Goal: Information Seeking & Learning: Learn about a topic

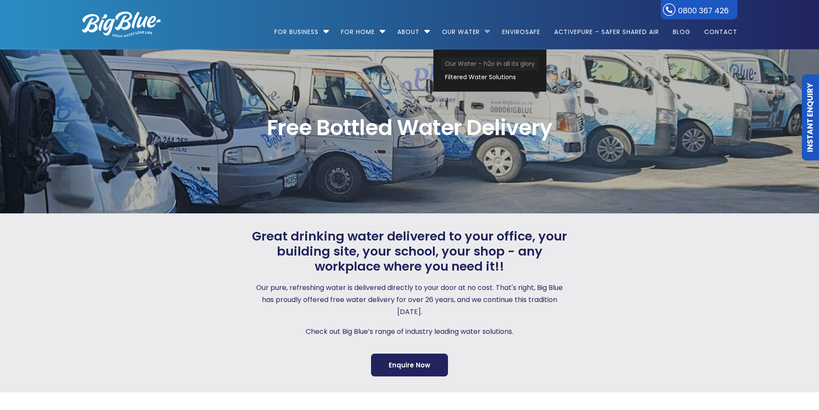
click at [461, 62] on link "Our Water – h2o in all its glory" at bounding box center [490, 63] width 98 height 13
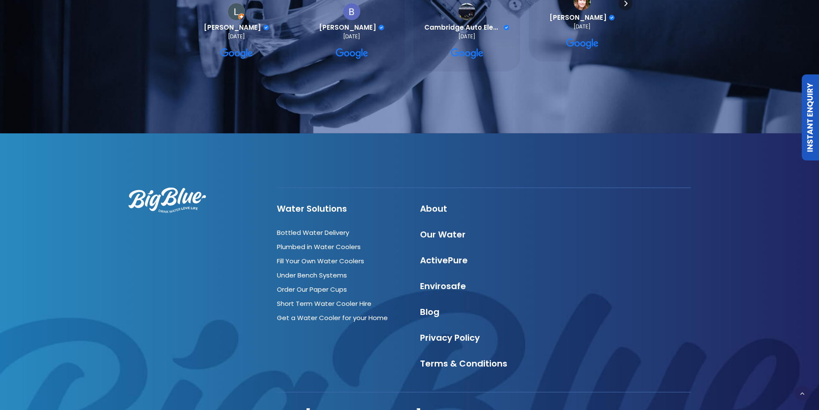
scroll to position [2925, 0]
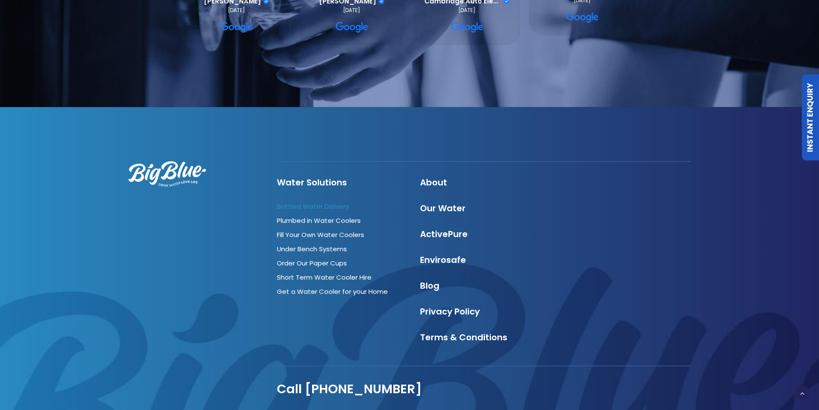
click at [337, 202] on link "Bottled Water Delivery" at bounding box center [313, 206] width 72 height 9
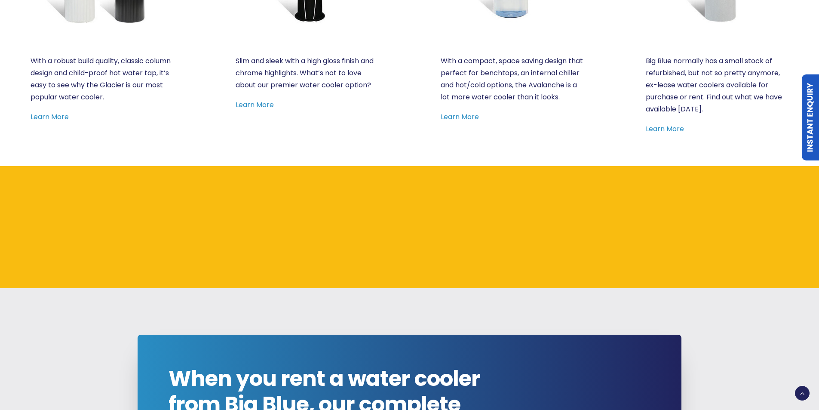
scroll to position [645, 0]
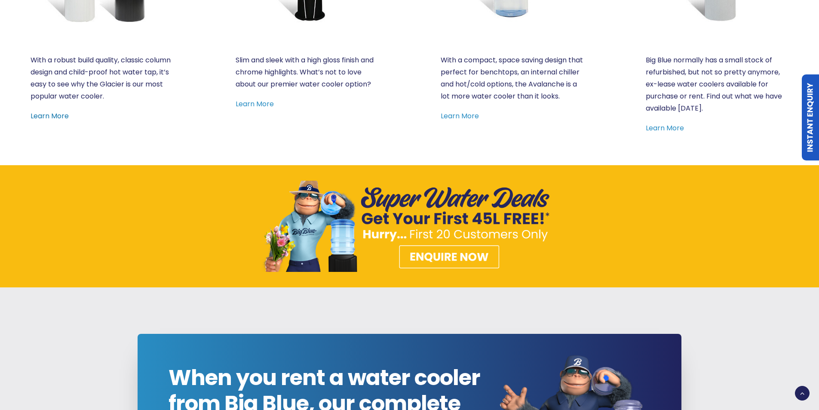
click at [44, 117] on link "Learn More" at bounding box center [50, 116] width 38 height 10
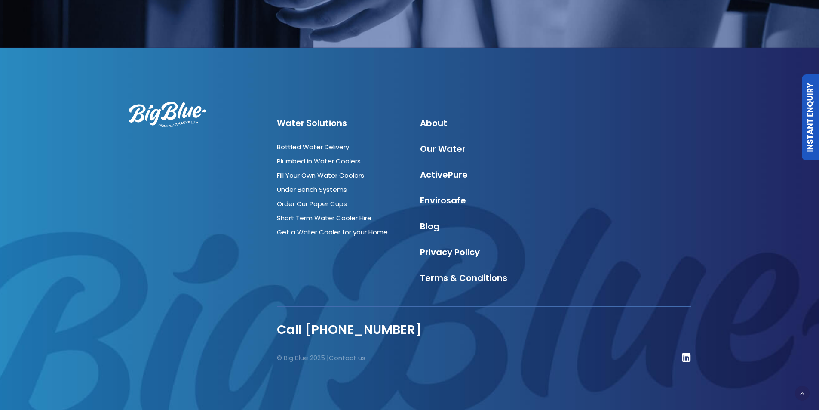
scroll to position [1052, 0]
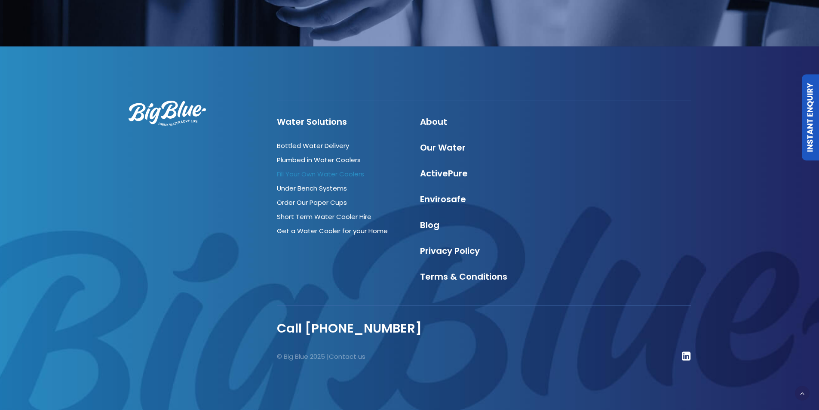
click at [352, 172] on link "Fill Your Own Water Coolers" at bounding box center [320, 173] width 87 height 9
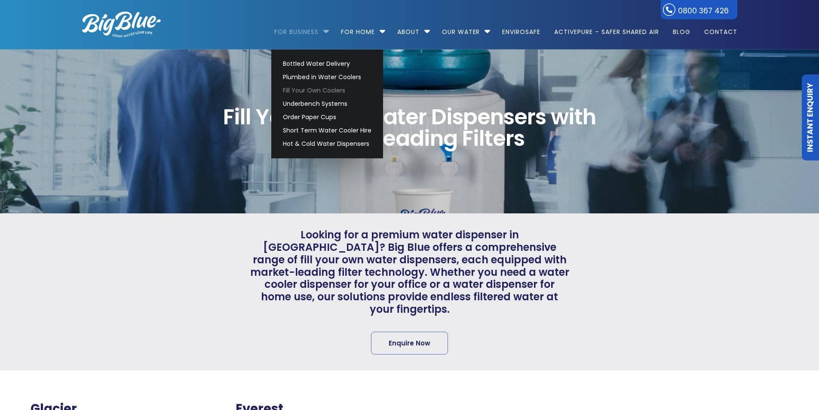
click at [302, 30] on link "For Business" at bounding box center [299, 27] width 50 height 55
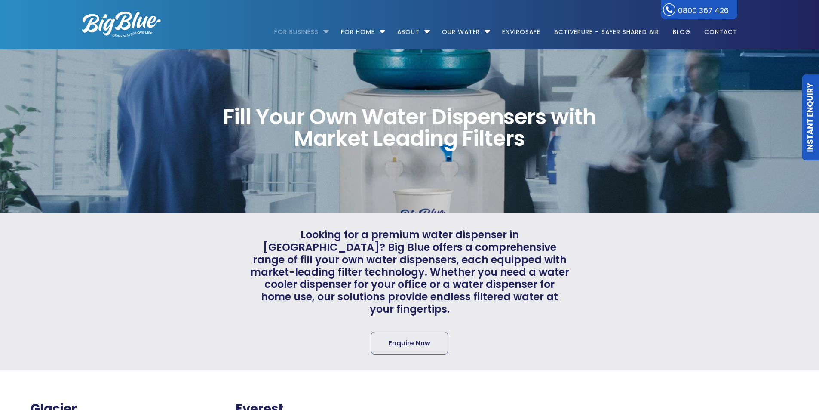
click at [302, 30] on link "For Business" at bounding box center [299, 27] width 50 height 55
click at [322, 28] on li "For Business Bottled Water Delivery Plumbed in Water Coolers Fill Your Own Cool…" at bounding box center [303, 27] width 59 height 49
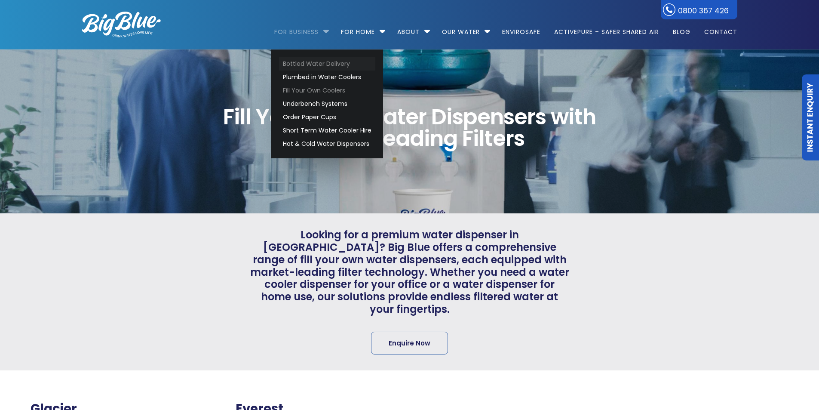
click at [300, 62] on link "Bottled Water Delivery" at bounding box center [327, 63] width 96 height 13
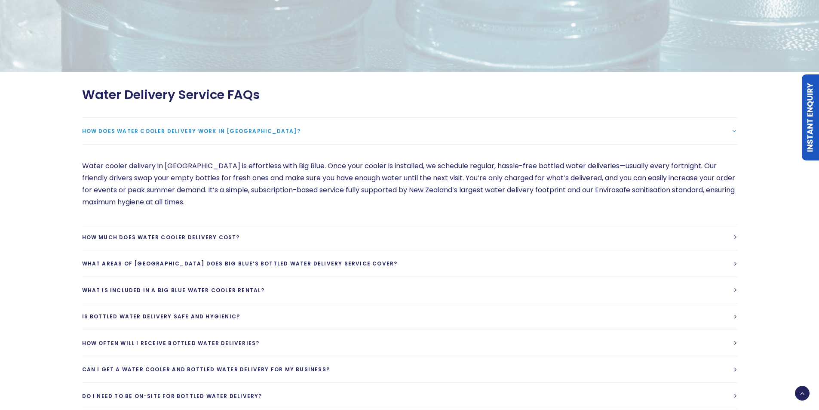
scroll to position [2323, 0]
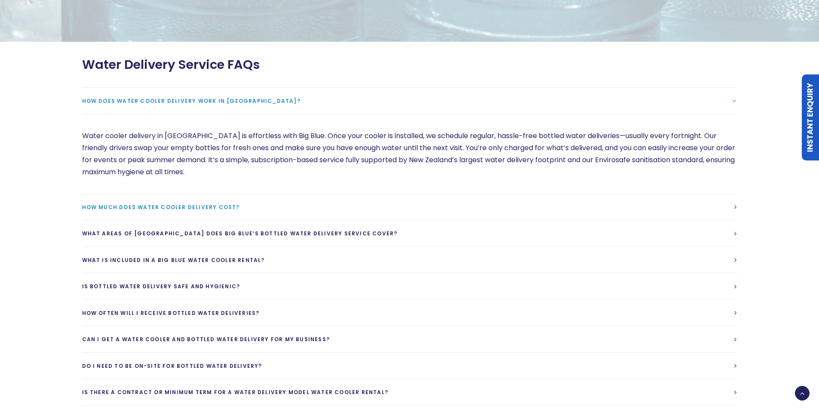
click at [222, 207] on span "How much does water cooler delivery cost?" at bounding box center [161, 206] width 158 height 7
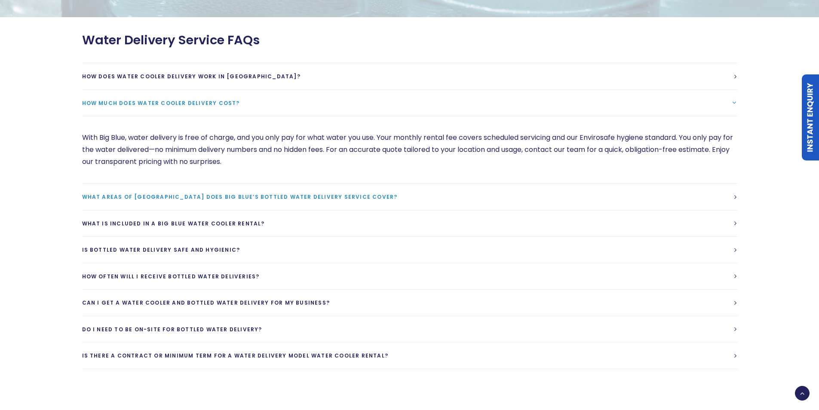
scroll to position [2366, 0]
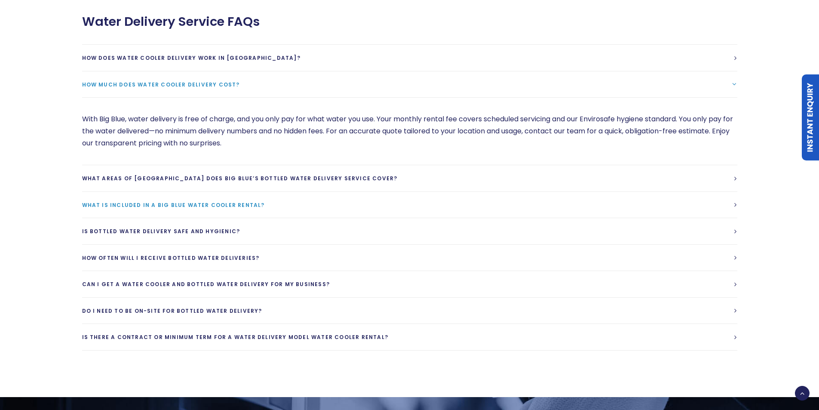
click at [276, 205] on link "What is included in a Big Blue Water cooler rental?" at bounding box center [410, 205] width 656 height 26
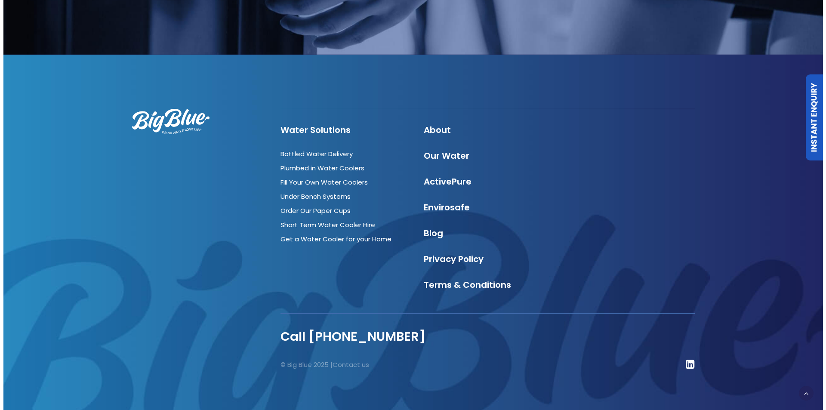
scroll to position [3019, 0]
